Goal: Transaction & Acquisition: Obtain resource

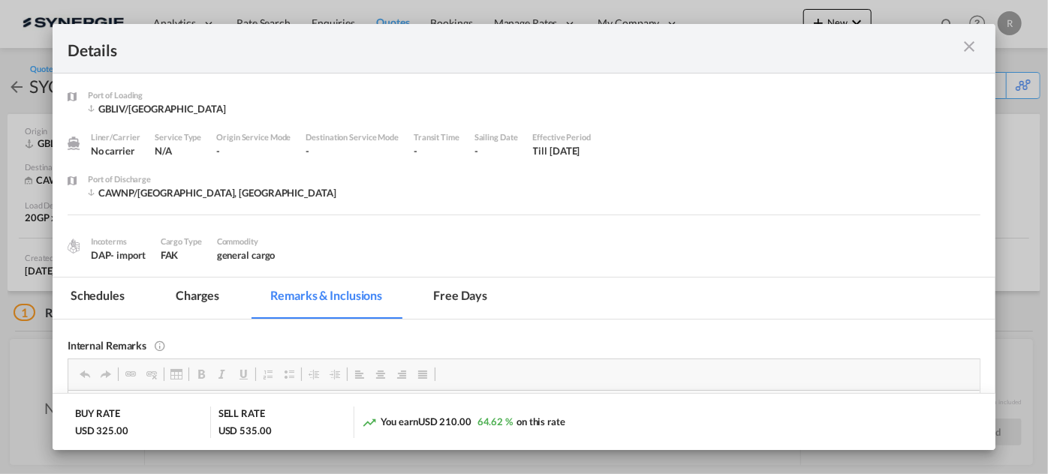
scroll to position [225, 0]
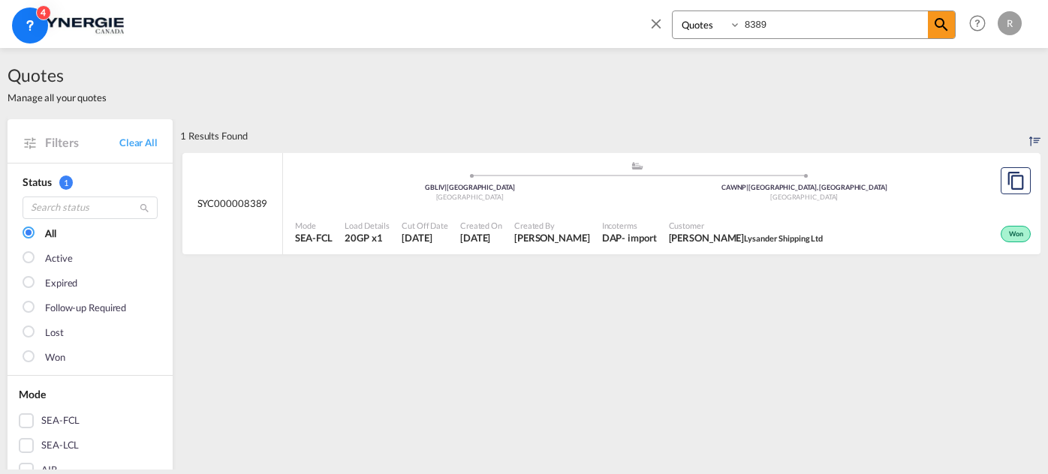
select select "Quotes"
click at [1006, 183] on md-icon "assets/icons/custom/copyQuote.svg" at bounding box center [1015, 181] width 18 height 18
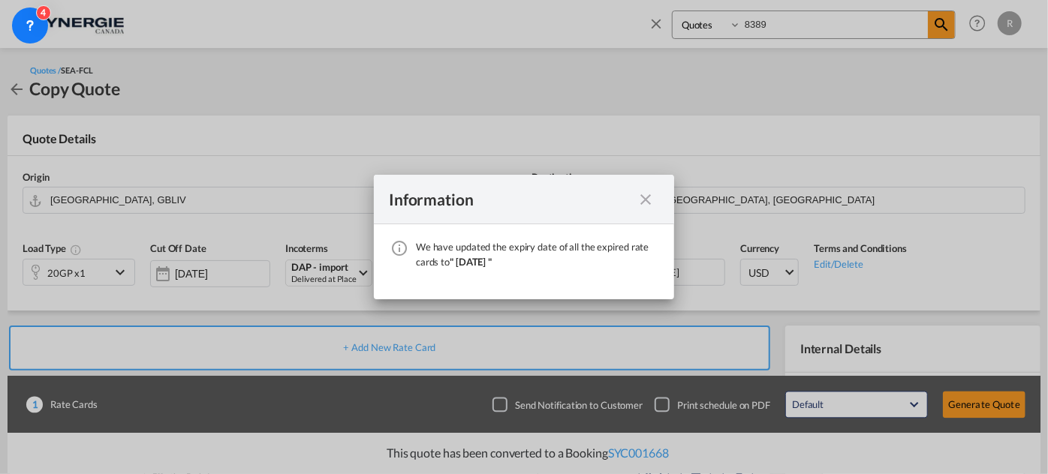
click at [627, 198] on div "Information" at bounding box center [510, 199] width 243 height 19
click at [644, 203] on md-icon "icon-close fg-AAA8AD cursor" at bounding box center [645, 200] width 18 height 18
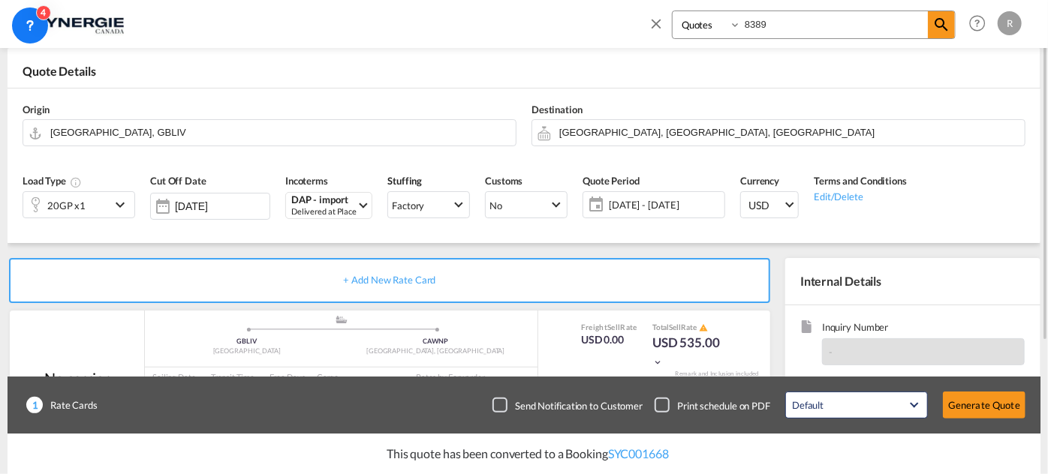
scroll to position [204, 0]
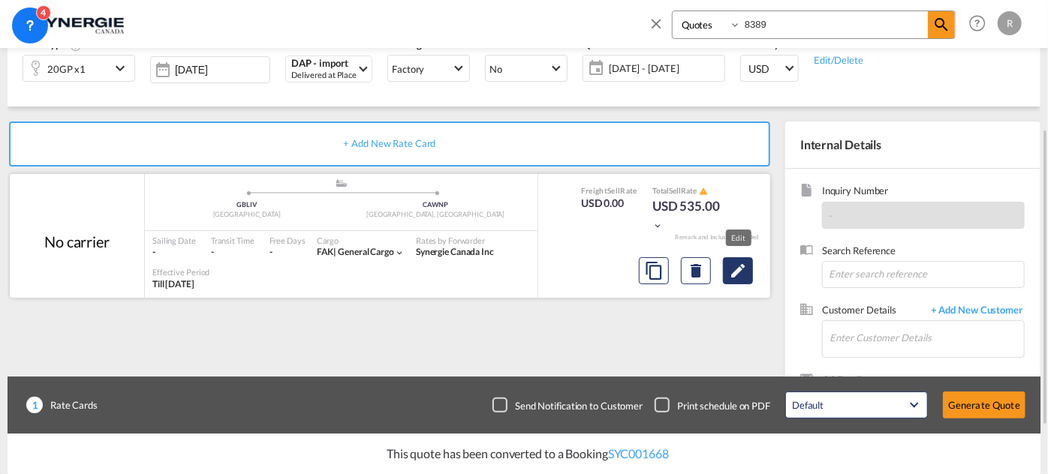
click at [736, 272] on md-icon "Edit" at bounding box center [738, 271] width 18 height 18
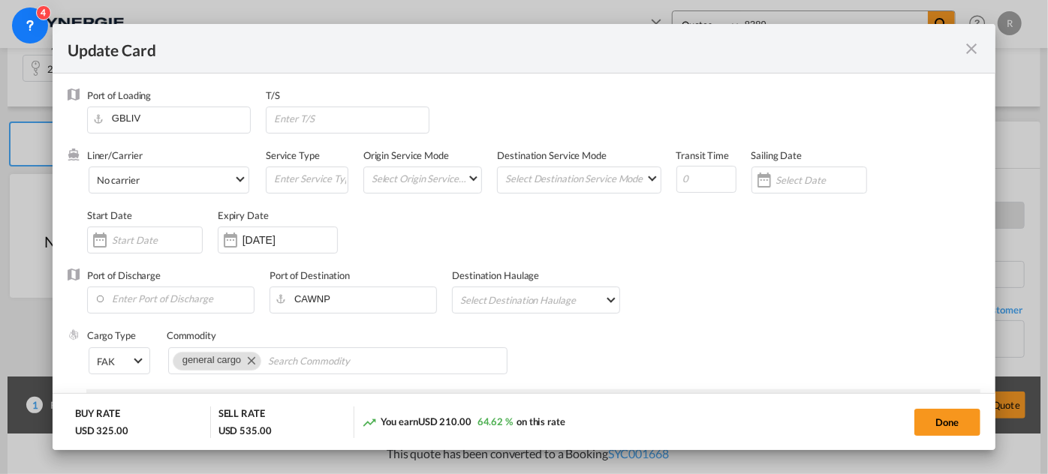
select select "per container"
select select "per B/L"
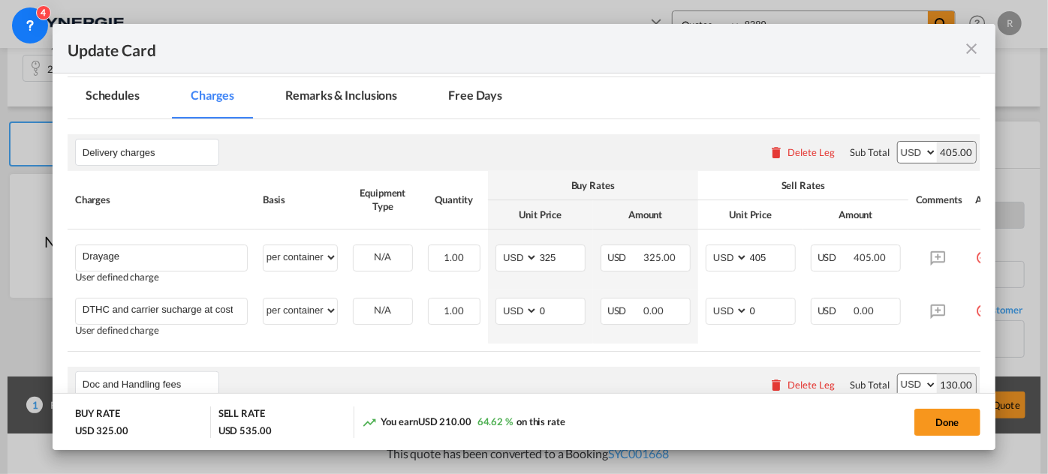
scroll to position [335, 0]
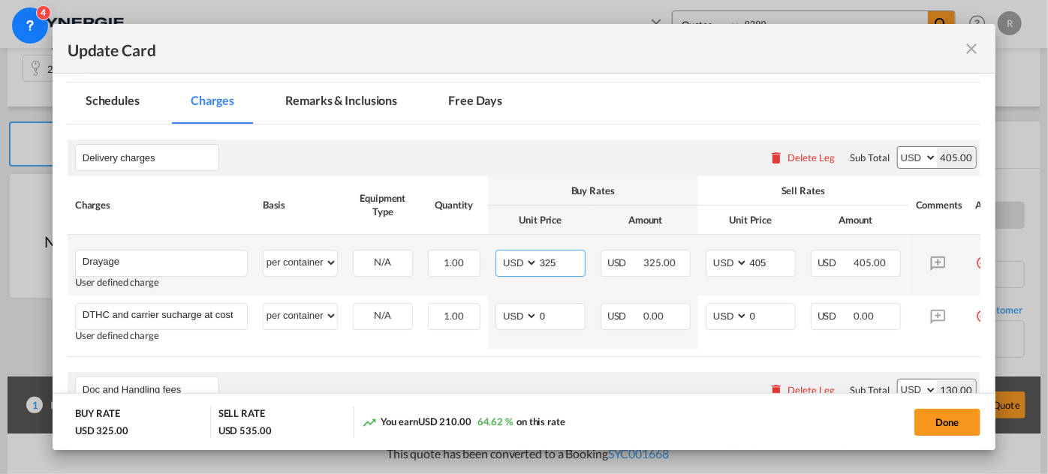
drag, startPoint x: 561, startPoint y: 260, endPoint x: 507, endPoint y: 249, distance: 55.1
click at [507, 250] on md-input-container "AED AFN ALL AMD ANG AOA ARS AUD AWG AZN BAM BBD BDT BGN BHD BIF BMD BND [PERSON…" at bounding box center [540, 263] width 90 height 27
type input "330"
drag, startPoint x: 772, startPoint y: 263, endPoint x: 709, endPoint y: 249, distance: 64.6
click at [709, 250] on md-input-container "AED AFN ALL AMD ANG AOA ARS AUD AWG AZN BAM BBD BDT BGN BHD BIF BMD BND [PERSON…" at bounding box center [751, 263] width 90 height 27
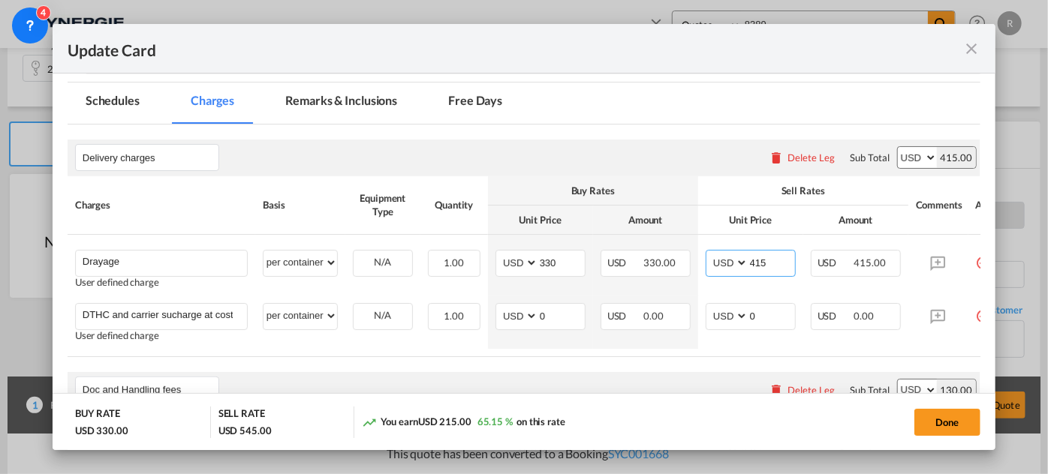
type input "415"
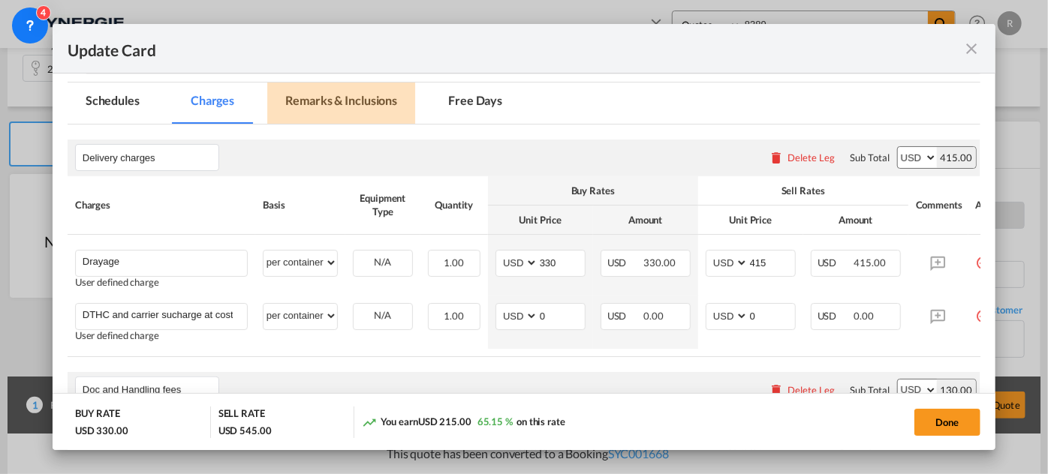
click at [341, 110] on md-tab-item "Remarks & Inclusions" at bounding box center [341, 103] width 148 height 41
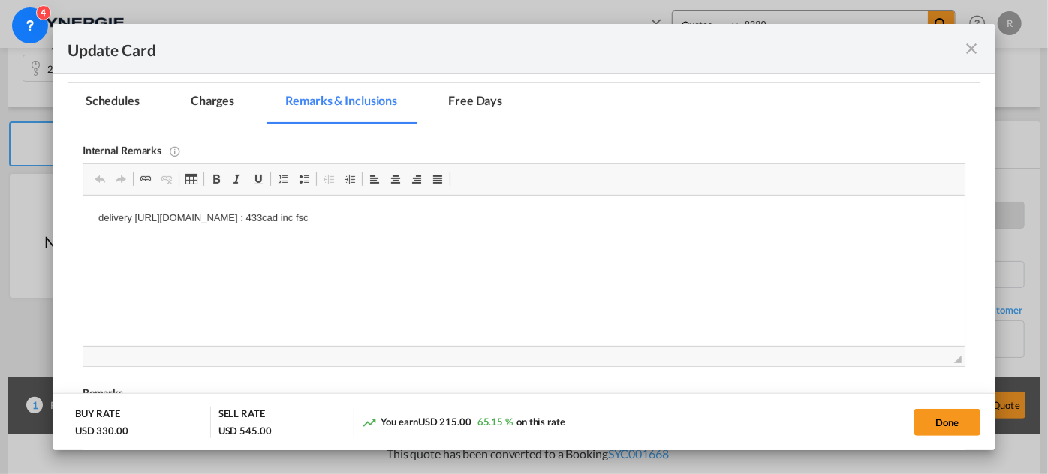
scroll to position [0, 0]
drag, startPoint x: 137, startPoint y: 217, endPoint x: 706, endPoint y: 264, distance: 571.6
click at [706, 242] on html "delivery [URL][DOMAIN_NAME] : 433cad inc fsc" at bounding box center [523, 219] width 881 height 46
click at [694, 242] on html "delivery [URL][DOMAIN_NAME]" at bounding box center [523, 219] width 881 height 46
click at [940, 423] on button "Done" at bounding box center [947, 422] width 66 height 27
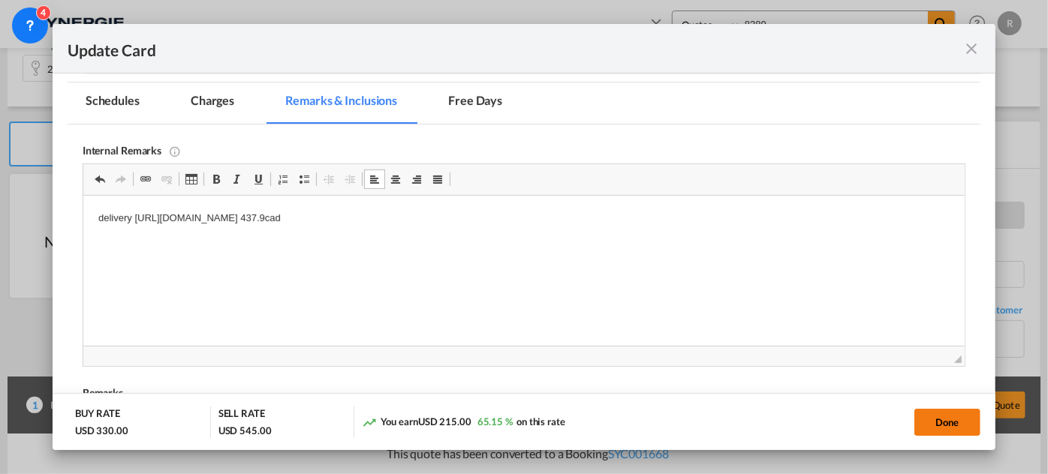
type input "[DATE]"
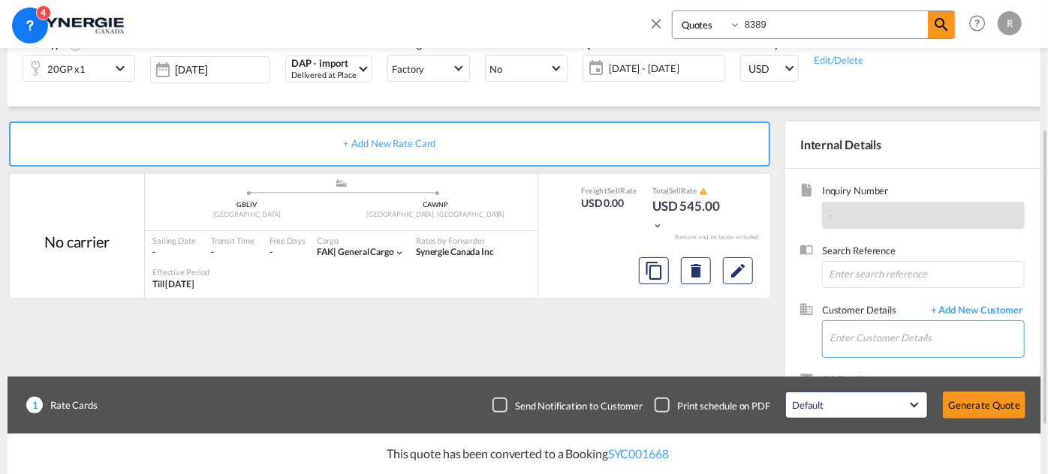
click at [911, 326] on input "Enter Customer Details" at bounding box center [926, 338] width 194 height 34
paste input "[EMAIL_ADDRESS][DOMAIN_NAME]"
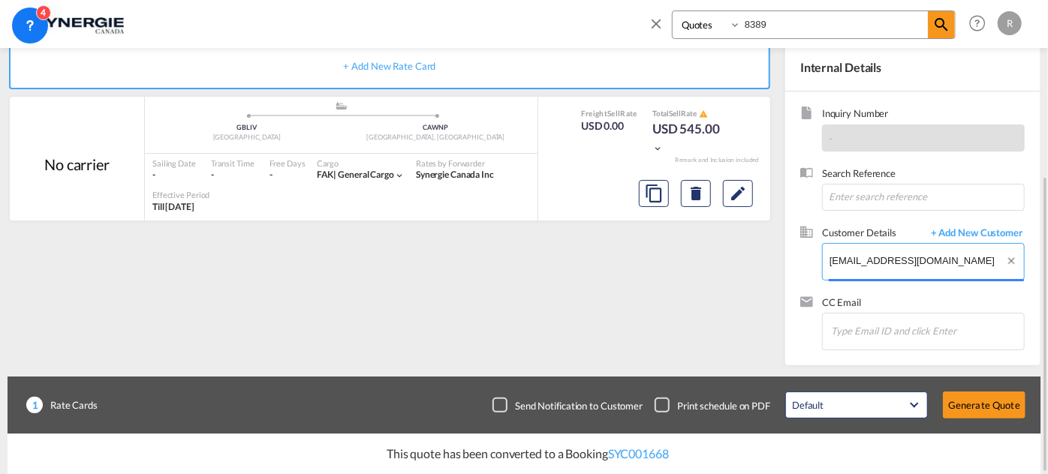
click at [824, 257] on body "Analytics Reports Dashboard Rate Search Enquiries Quotes Bookings" at bounding box center [524, 237] width 1048 height 474
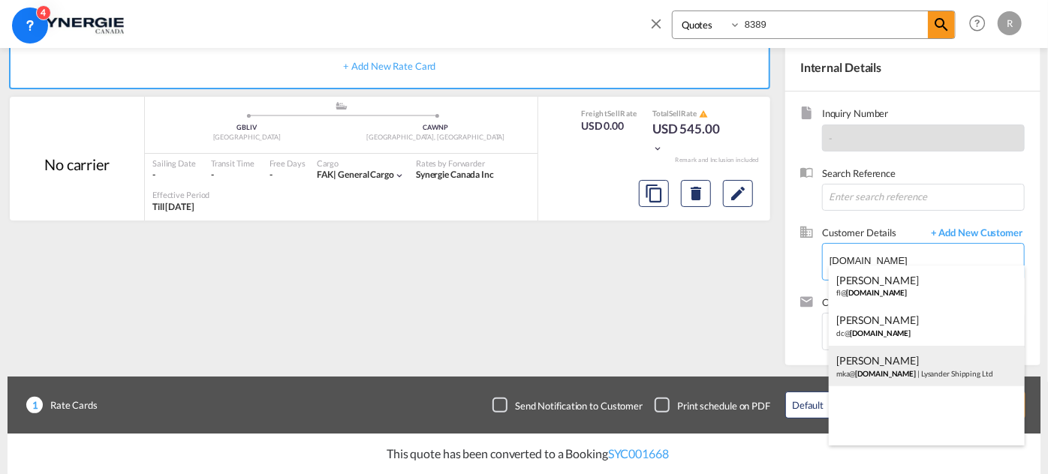
click at [872, 366] on div "[PERSON_NAME] mka@ [DOMAIN_NAME] | Lysander Shipping Ltd" at bounding box center [927, 366] width 196 height 41
type input "Lysander Shipping Ltd, [PERSON_NAME], [EMAIL_ADDRESS][DOMAIN_NAME]"
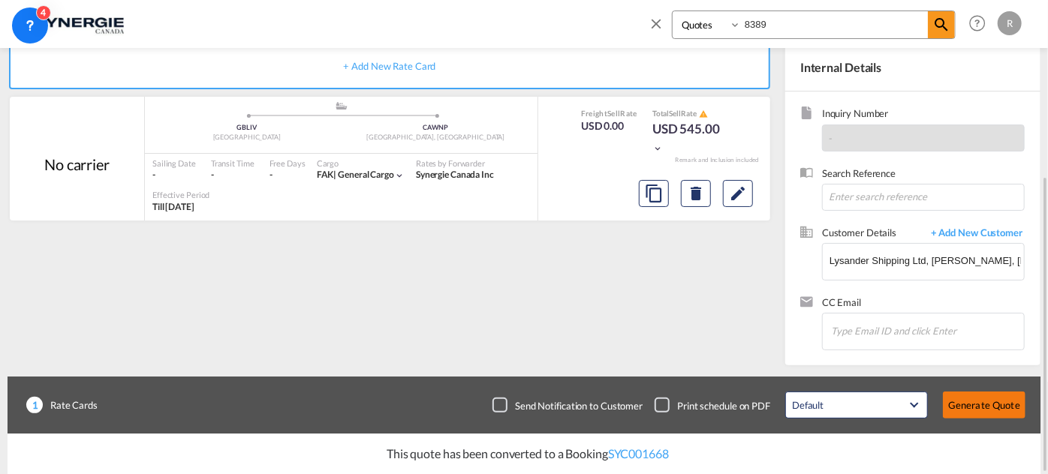
click at [977, 406] on button "Generate Quote" at bounding box center [984, 405] width 83 height 27
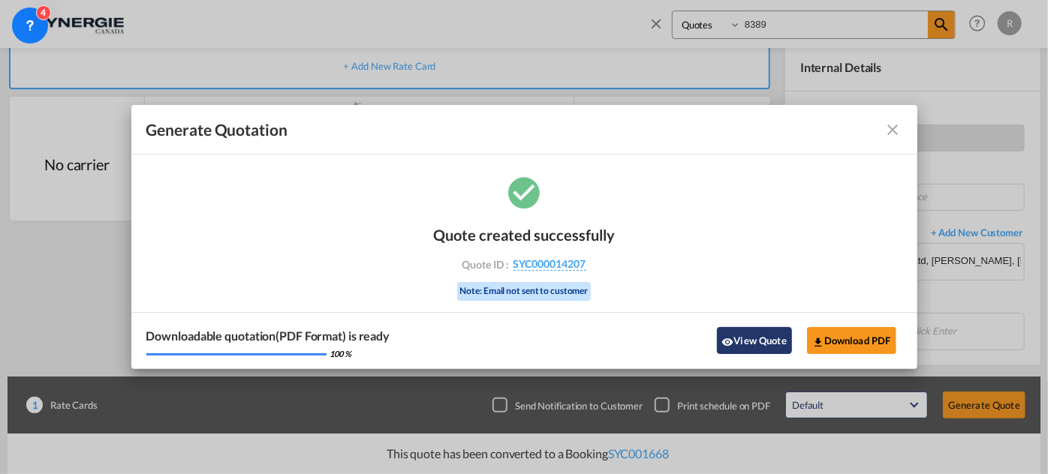
click at [739, 341] on button "View Quote" at bounding box center [754, 340] width 75 height 27
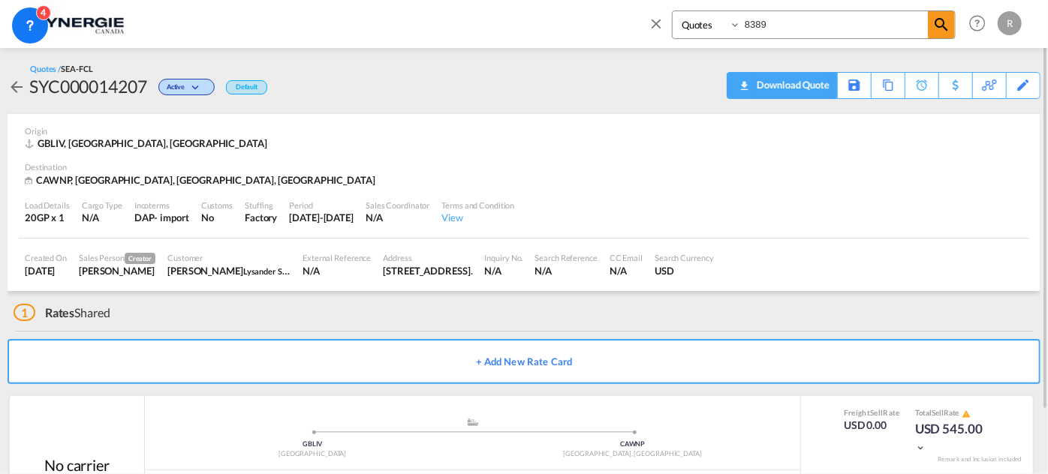
click at [819, 94] on div "Download Quote" at bounding box center [791, 85] width 77 height 24
